Goal: Task Accomplishment & Management: Use online tool/utility

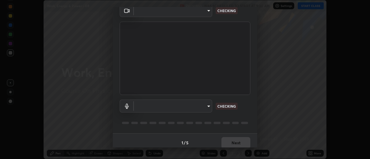
scroll to position [29, 0]
click at [208, 104] on body "Erase all Work, Energy & Power - 08 Recording WAS SCHEDULED TO START AT 9:30 AM…" at bounding box center [185, 79] width 370 height 159
type input "44134bf7a8d99afe64d27264e9a53929b478b2256661848a109f17fa299ca795"
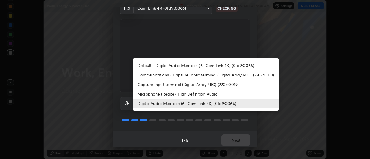
click at [215, 65] on li "Default - Digital Audio Interface (6- Cam Link 4K) (0fd9:0066)" at bounding box center [206, 66] width 146 height 10
type input "default"
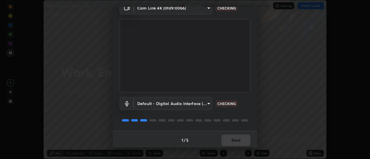
scroll to position [30, 0]
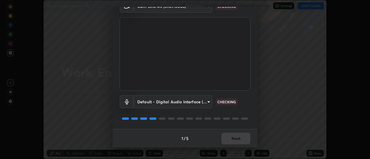
click at [242, 136] on div "1 / 5 Next" at bounding box center [185, 138] width 144 height 18
click at [242, 134] on div "1 / 5 Next" at bounding box center [185, 138] width 144 height 18
click at [241, 136] on div "1 / 5 Next" at bounding box center [185, 138] width 144 height 18
click at [239, 137] on div "1 / 5 Next" at bounding box center [185, 138] width 144 height 18
click at [237, 139] on div "1 / 5 Next" at bounding box center [185, 138] width 144 height 18
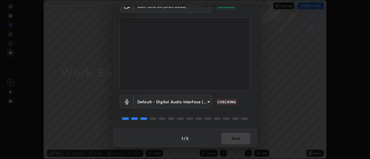
click at [237, 140] on div "1 / 5 Next" at bounding box center [185, 138] width 144 height 18
click at [237, 139] on div "1 / 5 Next" at bounding box center [185, 138] width 144 height 18
click at [238, 140] on div "1 / 5 Next" at bounding box center [185, 138] width 144 height 18
click at [239, 138] on div "1 / 5 Next" at bounding box center [185, 138] width 144 height 18
click at [240, 138] on div "1 / 5 Next" at bounding box center [185, 138] width 144 height 18
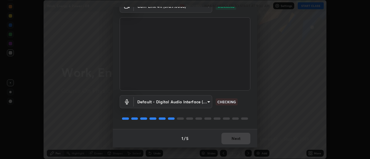
click at [239, 138] on button "Next" at bounding box center [235, 139] width 29 height 12
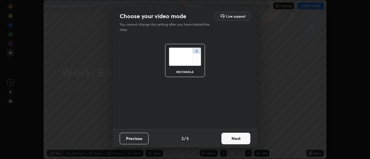
scroll to position [0, 0]
click at [239, 137] on button "Next" at bounding box center [235, 139] width 29 height 12
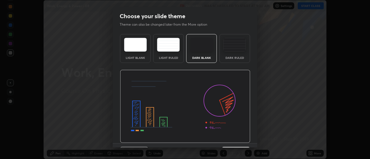
scroll to position [14, 0]
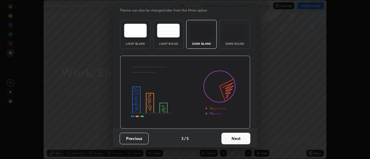
click at [241, 137] on button "Next" at bounding box center [235, 139] width 29 height 12
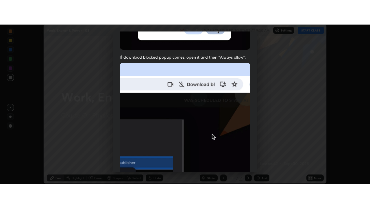
scroll to position [148, 0]
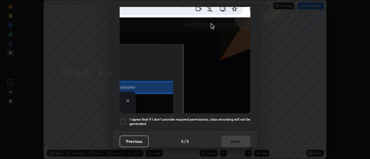
click at [218, 117] on h5 "I agree that if I don't provide required permissions, class recording will not …" at bounding box center [189, 121] width 121 height 9
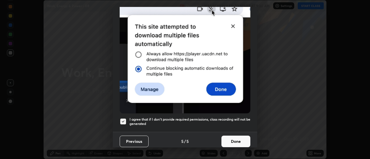
click at [230, 136] on button "Done" at bounding box center [235, 142] width 29 height 12
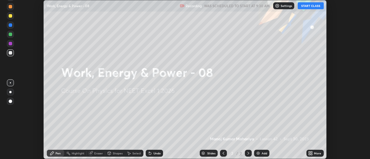
click at [311, 153] on icon at bounding box center [310, 153] width 5 height 5
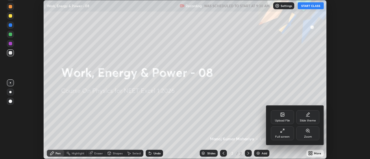
click at [282, 134] on div "Full screen" at bounding box center [282, 134] width 23 height 14
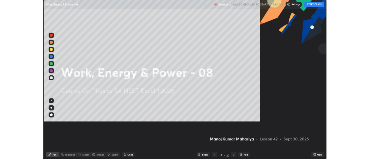
scroll to position [208, 370]
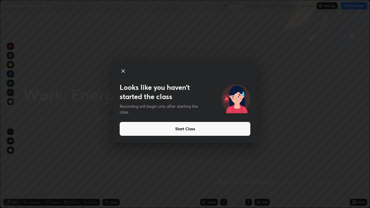
click at [131, 132] on button "Start Class" at bounding box center [185, 129] width 131 height 14
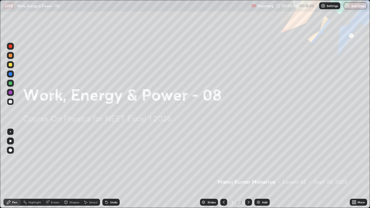
click at [262, 159] on div "Add" at bounding box center [264, 202] width 5 height 3
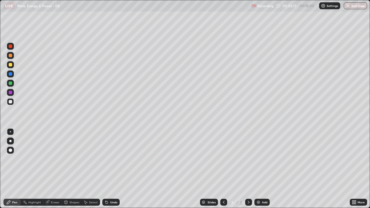
click at [13, 104] on div at bounding box center [10, 101] width 7 height 9
click at [11, 141] on div at bounding box center [10, 141] width 2 height 2
click at [105, 159] on icon at bounding box center [106, 202] width 2 height 2
click at [106, 159] on icon at bounding box center [106, 202] width 2 height 2
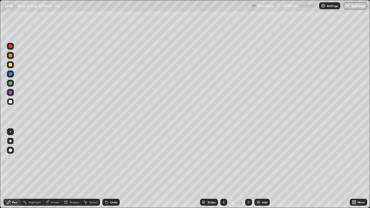
click at [107, 159] on icon at bounding box center [106, 202] width 5 height 5
click at [106, 159] on icon at bounding box center [106, 202] width 2 height 2
click at [108, 159] on icon at bounding box center [106, 202] width 5 height 5
click at [106, 159] on icon at bounding box center [106, 202] width 2 height 2
click at [107, 159] on icon at bounding box center [106, 202] width 2 height 2
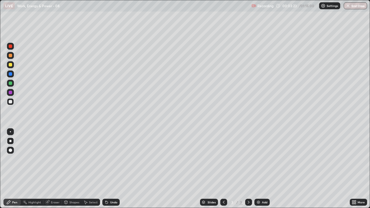
click at [105, 159] on icon at bounding box center [106, 202] width 2 height 2
click at [106, 159] on icon at bounding box center [106, 202] width 2 height 2
click at [105, 159] on icon at bounding box center [106, 202] width 2 height 2
click at [105, 159] on icon at bounding box center [106, 202] width 5 height 5
click at [259, 159] on img at bounding box center [258, 202] width 5 height 5
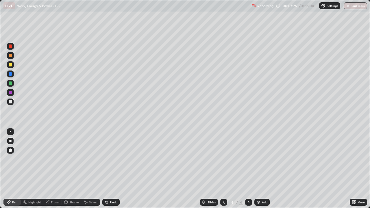
click at [108, 159] on div "Undo" at bounding box center [110, 202] width 17 height 7
click at [220, 159] on div at bounding box center [223, 202] width 7 height 7
click at [248, 159] on icon at bounding box center [249, 202] width 2 height 3
click at [256, 159] on img at bounding box center [258, 202] width 5 height 5
click at [9, 103] on div at bounding box center [10, 101] width 7 height 7
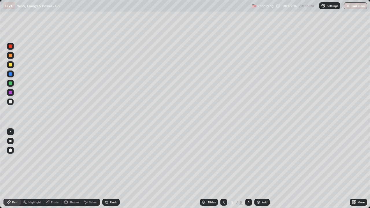
click at [12, 67] on div at bounding box center [10, 64] width 7 height 7
click at [107, 159] on icon at bounding box center [106, 202] width 2 height 2
click at [106, 159] on icon at bounding box center [106, 202] width 2 height 2
click at [109, 159] on div "Undo" at bounding box center [110, 202] width 17 height 7
click at [107, 159] on icon at bounding box center [106, 202] width 5 height 5
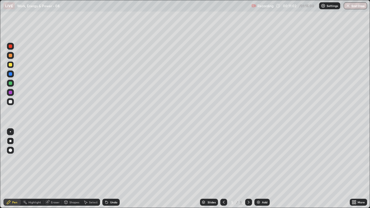
click at [223, 159] on icon at bounding box center [223, 202] width 5 height 5
click at [223, 159] on icon at bounding box center [224, 202] width 2 height 3
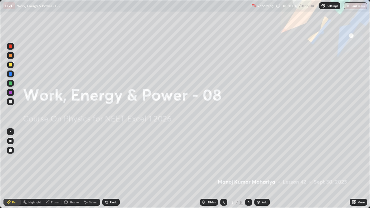
click at [249, 159] on div at bounding box center [248, 202] width 7 height 7
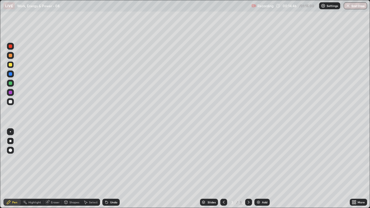
click at [250, 159] on div at bounding box center [248, 202] width 7 height 7
click at [223, 159] on icon at bounding box center [223, 202] width 5 height 5
click at [245, 159] on div at bounding box center [248, 202] width 7 height 7
click at [248, 159] on icon at bounding box center [248, 202] width 5 height 5
click at [224, 159] on icon at bounding box center [223, 202] width 5 height 5
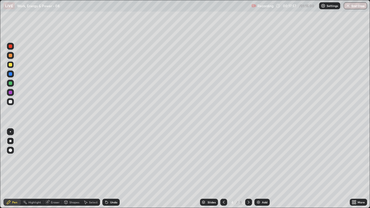
click at [248, 159] on icon at bounding box center [248, 202] width 5 height 5
click at [54, 159] on div "Eraser" at bounding box center [55, 202] width 9 height 3
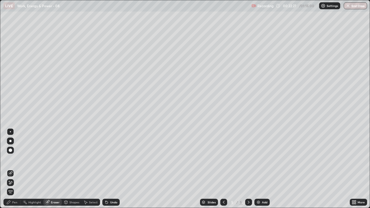
click at [257, 159] on img at bounding box center [258, 202] width 5 height 5
click at [223, 159] on icon at bounding box center [223, 202] width 5 height 5
click at [105, 159] on icon at bounding box center [105, 201] width 1 height 1
click at [16, 159] on div "Pen" at bounding box center [11, 202] width 17 height 7
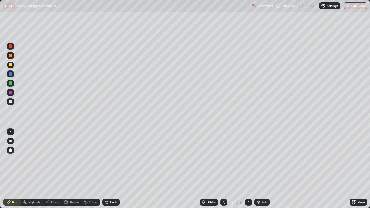
click at [12, 100] on div at bounding box center [10, 101] width 3 height 3
click at [245, 159] on div at bounding box center [248, 202] width 7 height 7
click at [10, 101] on div at bounding box center [10, 101] width 3 height 3
click at [105, 159] on icon at bounding box center [105, 201] width 1 height 1
click at [105, 159] on icon at bounding box center [106, 202] width 2 height 2
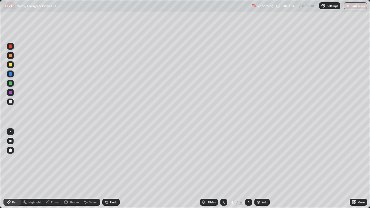
click at [10, 66] on div at bounding box center [10, 64] width 3 height 3
click at [107, 159] on icon at bounding box center [106, 202] width 5 height 5
click at [106, 159] on icon at bounding box center [106, 202] width 2 height 2
click at [262, 159] on div "Add" at bounding box center [261, 202] width 15 height 7
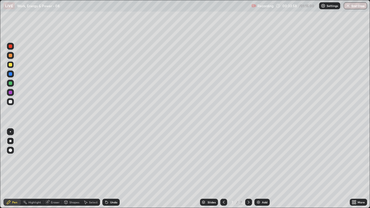
click at [10, 103] on div at bounding box center [10, 101] width 3 height 3
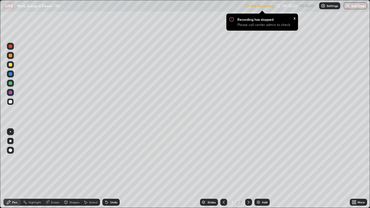
click at [223, 159] on icon at bounding box center [223, 202] width 5 height 5
click at [248, 159] on icon at bounding box center [248, 202] width 5 height 5
click at [259, 159] on img at bounding box center [258, 202] width 5 height 5
click at [12, 101] on div at bounding box center [10, 101] width 3 height 3
click at [257, 159] on img at bounding box center [258, 202] width 5 height 5
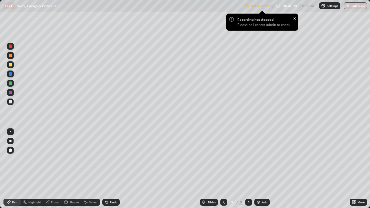
click at [10, 101] on div at bounding box center [10, 101] width 3 height 3
click at [107, 159] on icon at bounding box center [106, 202] width 5 height 5
click at [108, 159] on icon at bounding box center [106, 202] width 5 height 5
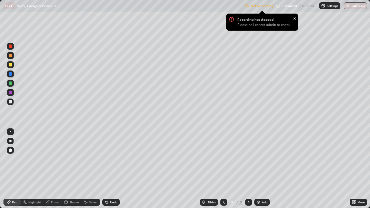
click at [107, 159] on icon at bounding box center [106, 202] width 2 height 2
click at [106, 159] on icon at bounding box center [106, 202] width 2 height 2
click at [258, 159] on img at bounding box center [258, 202] width 5 height 5
click at [11, 103] on div at bounding box center [10, 101] width 3 height 3
click at [12, 49] on div at bounding box center [10, 46] width 7 height 7
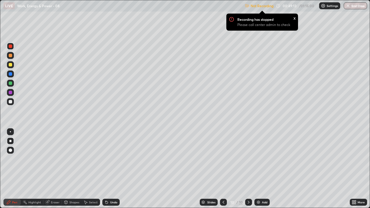
click at [257, 159] on img at bounding box center [258, 202] width 5 height 5
click at [11, 103] on div at bounding box center [10, 101] width 3 height 3
click at [223, 159] on icon at bounding box center [223, 202] width 5 height 5
click at [226, 159] on div at bounding box center [223, 202] width 7 height 7
click at [222, 159] on icon at bounding box center [223, 202] width 5 height 5
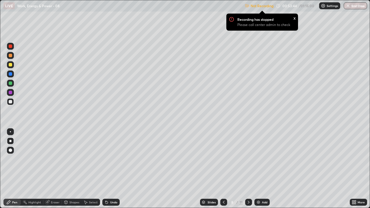
click at [224, 159] on div at bounding box center [223, 202] width 7 height 7
click at [224, 159] on icon at bounding box center [223, 202] width 5 height 5
click at [248, 159] on icon at bounding box center [248, 202] width 5 height 5
click at [248, 159] on icon at bounding box center [249, 202] width 2 height 3
click at [248, 159] on icon at bounding box center [248, 202] width 5 height 5
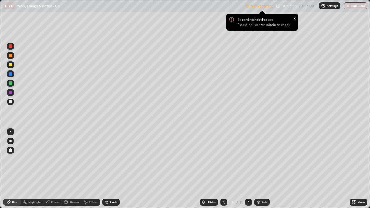
click at [247, 159] on icon at bounding box center [248, 202] width 5 height 5
click at [223, 159] on icon at bounding box center [223, 202] width 5 height 5
click at [248, 159] on icon at bounding box center [248, 202] width 5 height 5
click at [356, 6] on button "End Class" at bounding box center [355, 5] width 23 height 7
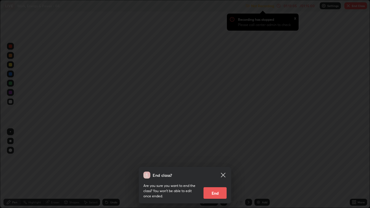
click at [216, 159] on button "End" at bounding box center [214, 193] width 23 height 12
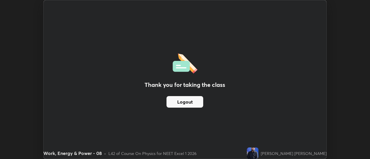
scroll to position [28725, 28514]
